Goal: Complete application form

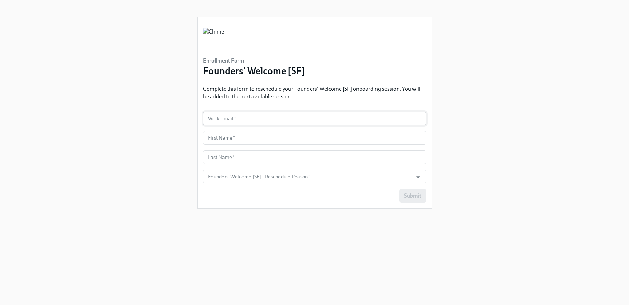
click at [266, 120] on input "text" at bounding box center [314, 119] width 223 height 14
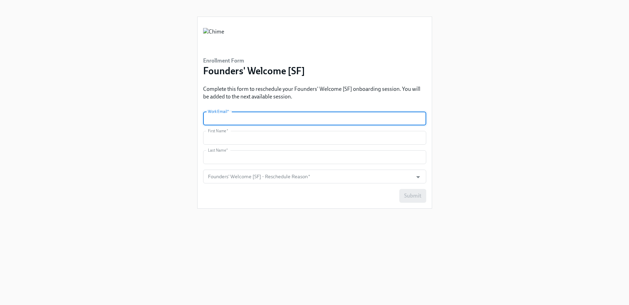
type input "[EMAIL_ADDRESS][PERSON_NAME][DOMAIN_NAME]"
type input "[PERSON_NAME]"
click at [405, 179] on div at bounding box center [414, 177] width 18 height 11
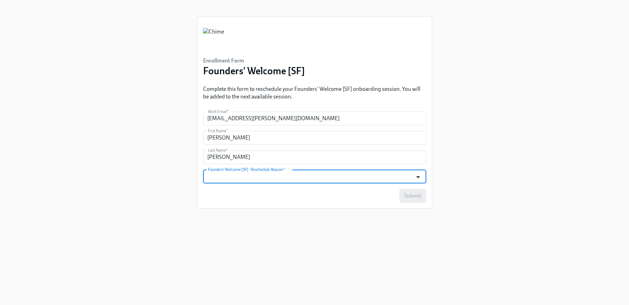
click at [418, 176] on icon "Open" at bounding box center [418, 176] width 9 height 9
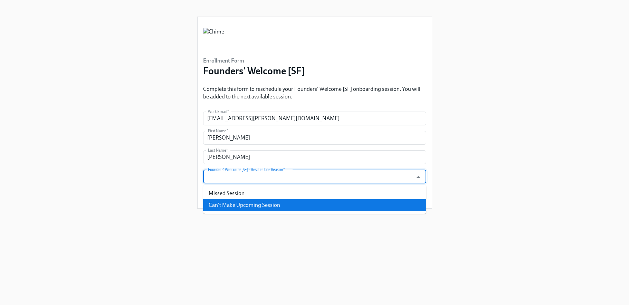
click at [250, 205] on li "Can't Make Upcoming Session" at bounding box center [314, 205] width 223 height 12
type input "Can't Make Upcoming Session"
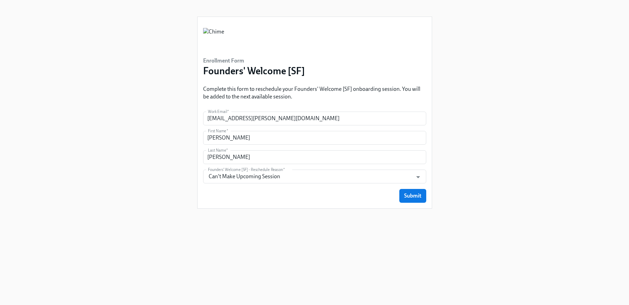
click at [335, 190] on div "Submit" at bounding box center [314, 196] width 223 height 14
click at [408, 196] on span "Submit" at bounding box center [412, 196] width 17 height 7
